Goal: Consume media (video, audio): Consume media (video, audio)

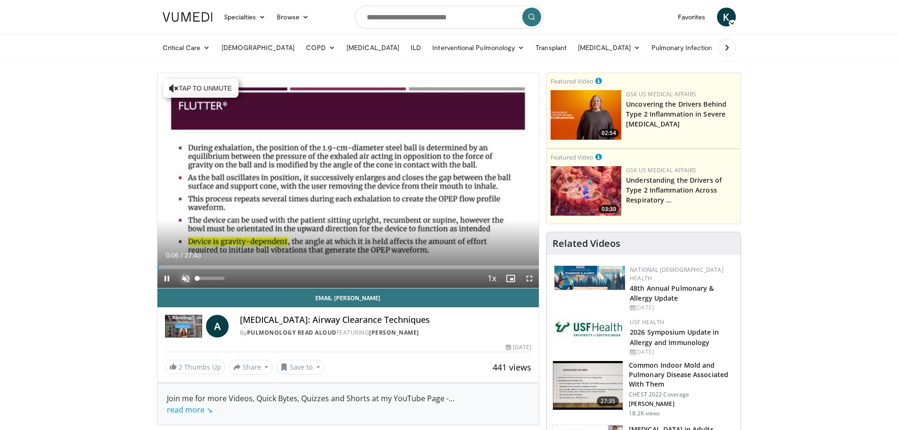
click at [189, 281] on span "Video Player" at bounding box center [185, 278] width 19 height 19
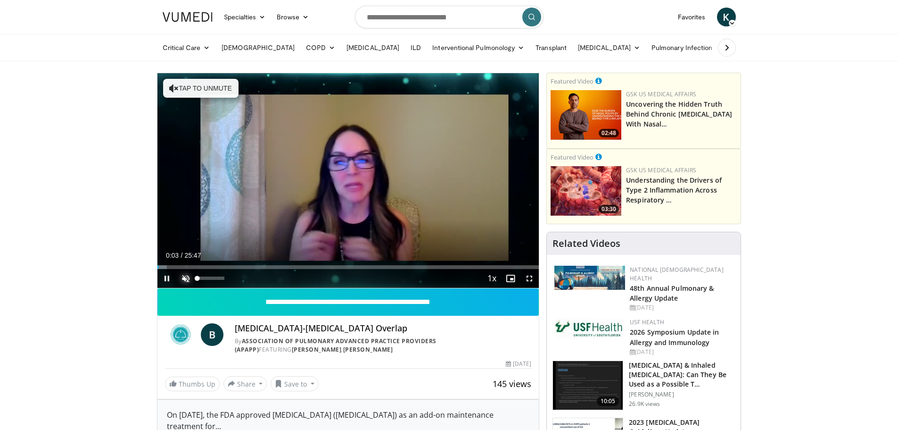
click at [189, 277] on span "Video Player" at bounding box center [185, 278] width 19 height 19
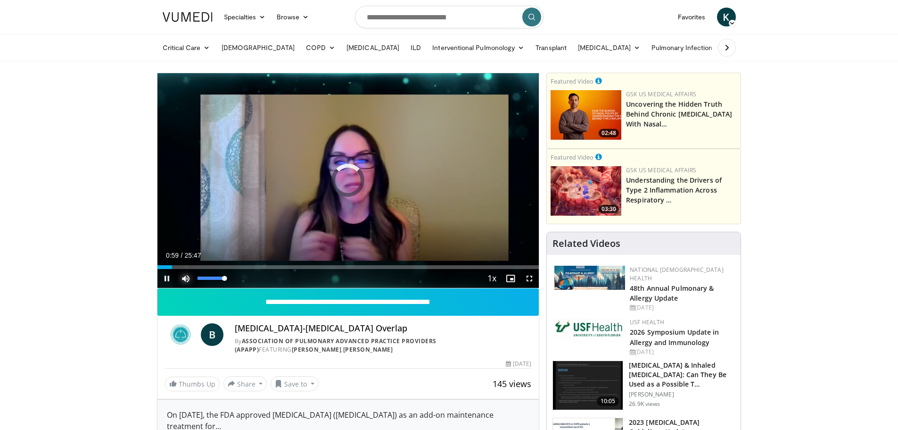
click at [179, 269] on span "Video Player" at bounding box center [185, 278] width 19 height 19
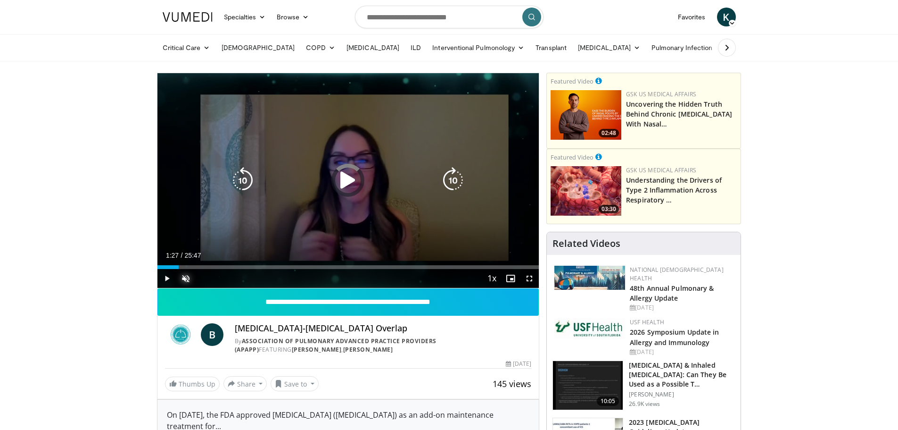
click at [179, 268] on div "Loaded : 0.00% 01:27 02:51" at bounding box center [348, 267] width 382 height 4
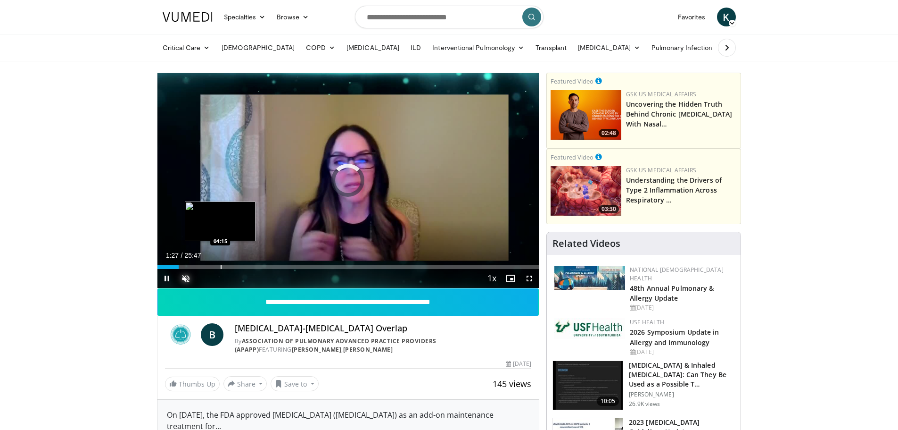
click at [221, 268] on div "Progress Bar" at bounding box center [221, 267] width 1 height 4
click at [187, 277] on span "Video Player" at bounding box center [185, 278] width 19 height 19
drag, startPoint x: 201, startPoint y: 277, endPoint x: 215, endPoint y: 277, distance: 14.1
click at [215, 277] on div "65%" at bounding box center [211, 277] width 27 height 3
drag, startPoint x: 220, startPoint y: 277, endPoint x: 232, endPoint y: 278, distance: 11.4
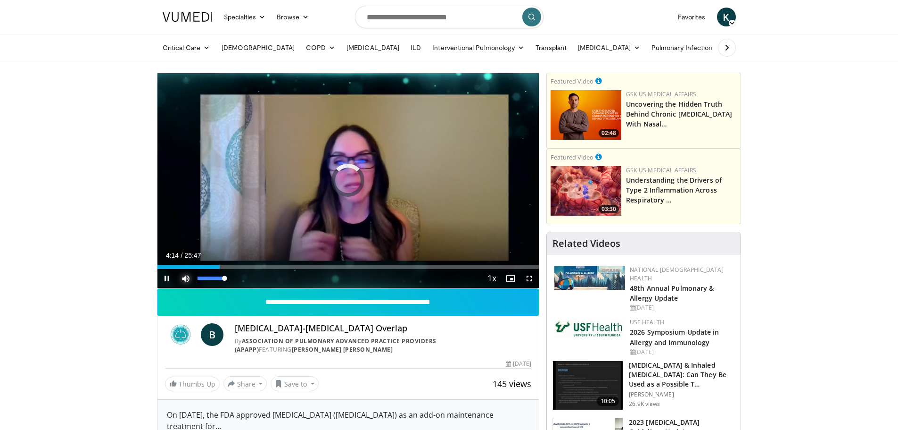
click at [232, 278] on div "Mute 100%" at bounding box center [209, 278] width 66 height 19
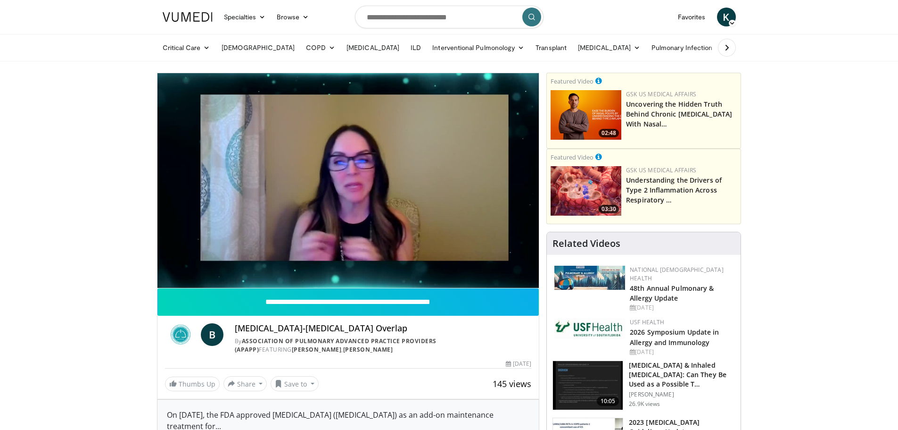
drag, startPoint x: 324, startPoint y: 289, endPoint x: 96, endPoint y: 273, distance: 229.3
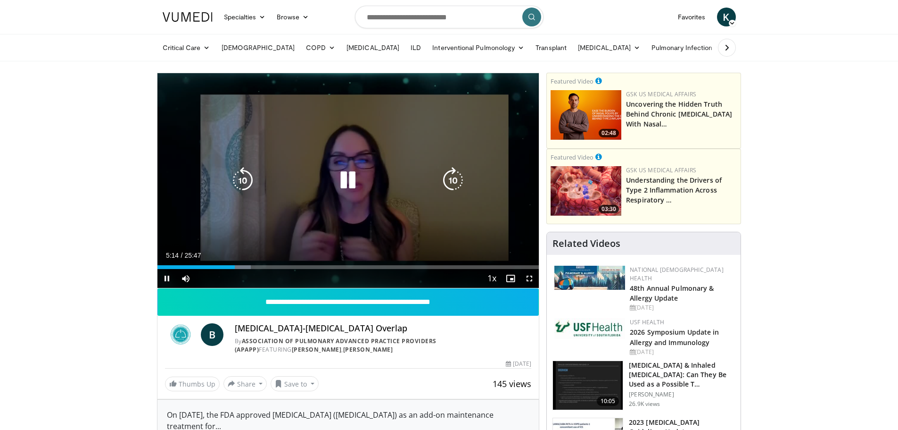
click at [348, 183] on icon "Video Player" at bounding box center [348, 180] width 26 height 26
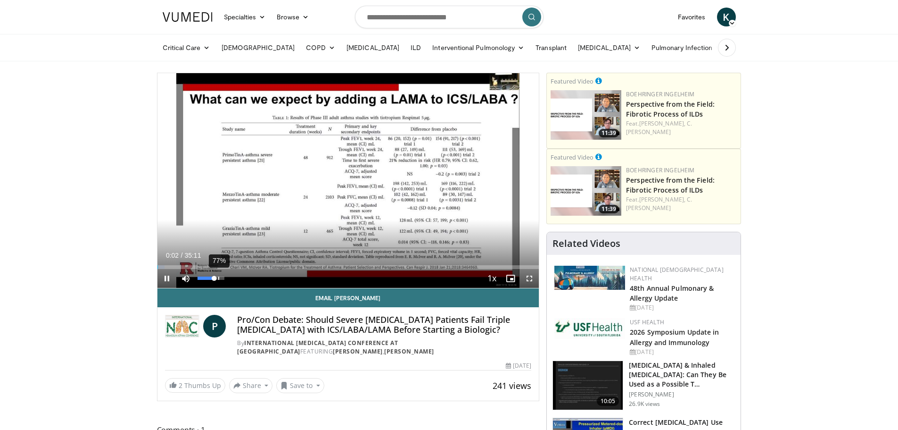
drag, startPoint x: 194, startPoint y: 277, endPoint x: 227, endPoint y: 278, distance: 32.5
click at [215, 278] on div "Volume Level" at bounding box center [206, 277] width 17 height 3
